Goal: Task Accomplishment & Management: Manage account settings

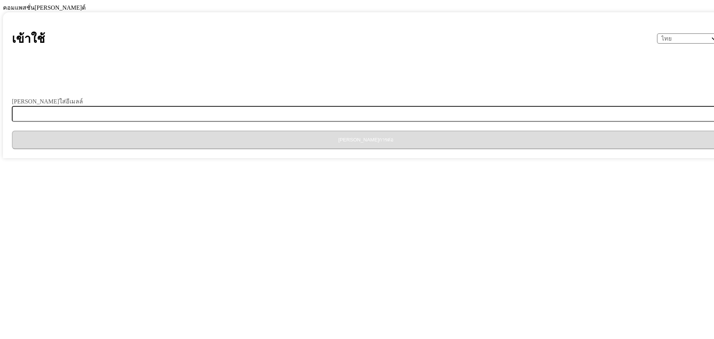
select select "th"
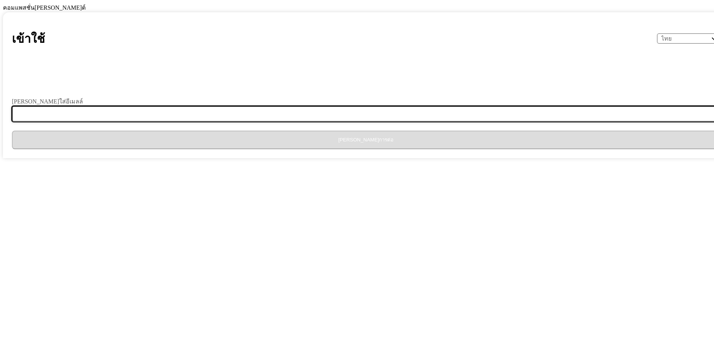
click at [311, 122] on input "[PERSON_NAME]ใส่อีเมลล์" at bounding box center [370, 114] width 717 height 16
type input "[EMAIL_ADDRESS][DOMAIN_NAME]"
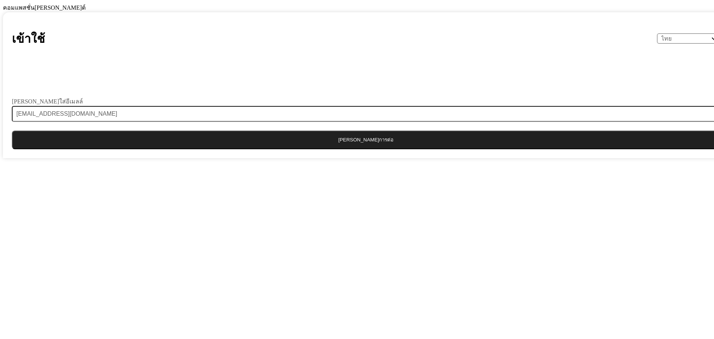
click at [350, 149] on button "[PERSON_NAME]การต่อ" at bounding box center [366, 140] width 708 height 19
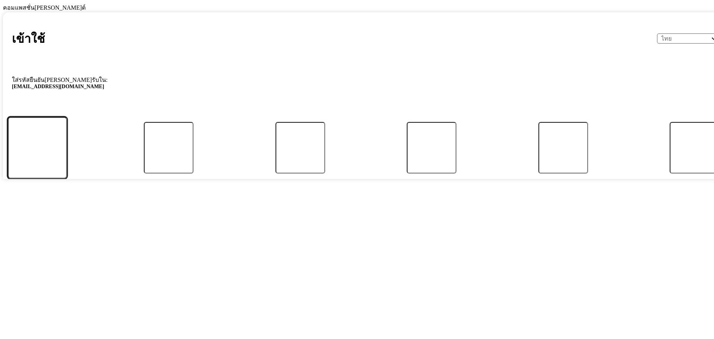
click at [67, 178] on input "รหัส" at bounding box center [37, 147] width 60 height 61
type input "4"
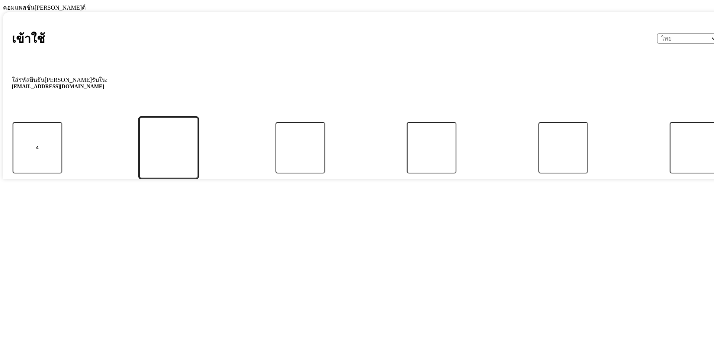
type input "7"
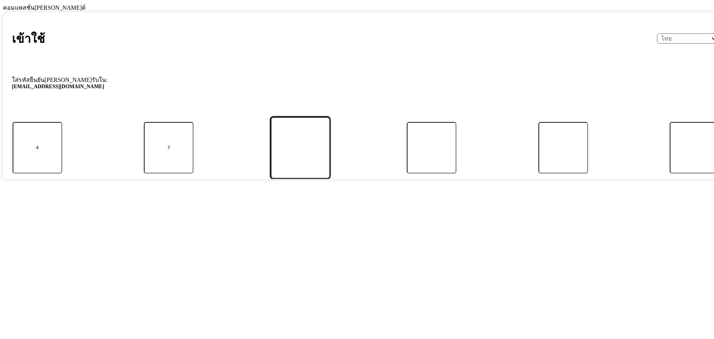
type input "4"
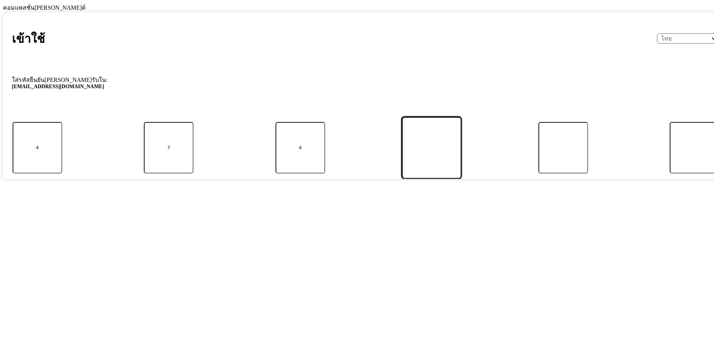
type input "0"
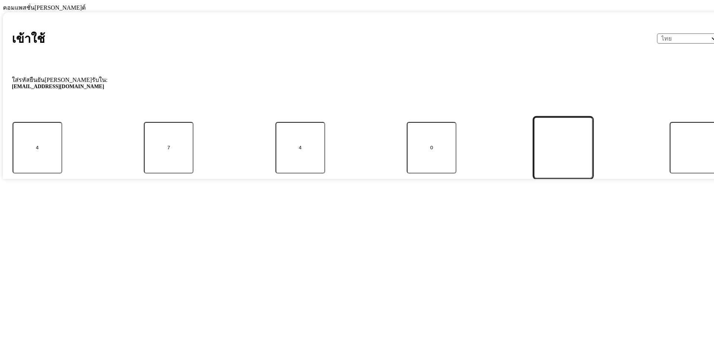
type input "9"
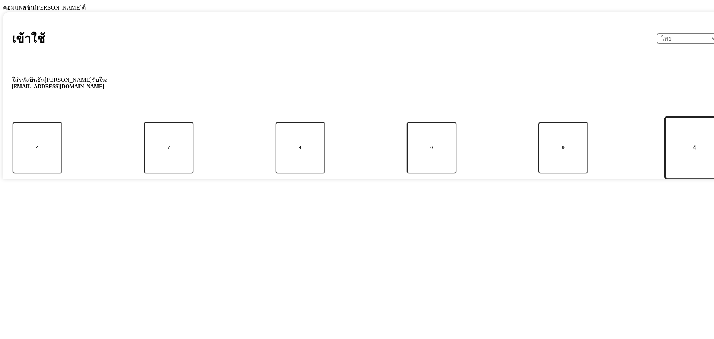
type input "4"
click at [35, 182] on button "ส่ง" at bounding box center [377, 191] width 685 height 19
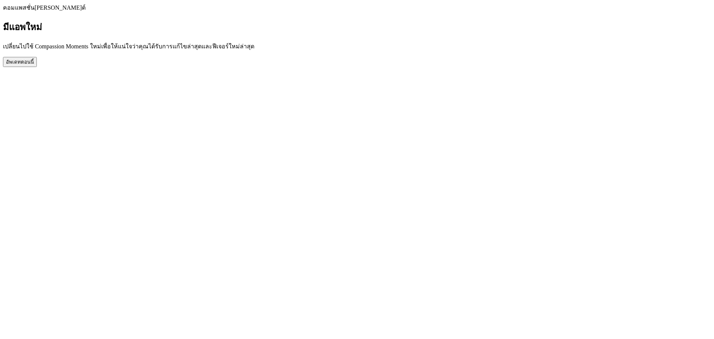
click at [37, 67] on button "อัพเดทตอนนี้" at bounding box center [20, 62] width 34 height 10
